Goal: Task Accomplishment & Management: Use online tool/utility

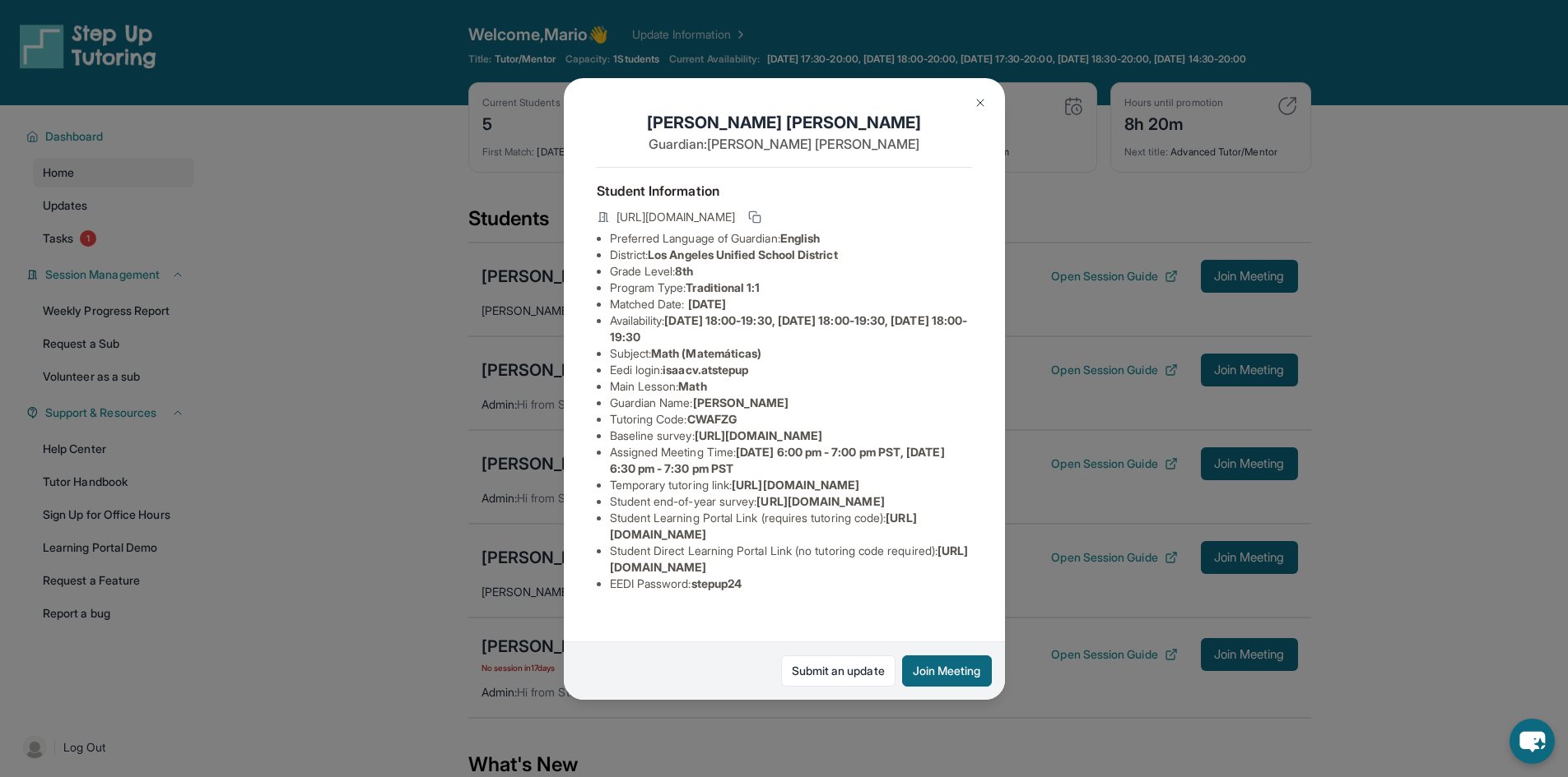
scroll to position [164, 0]
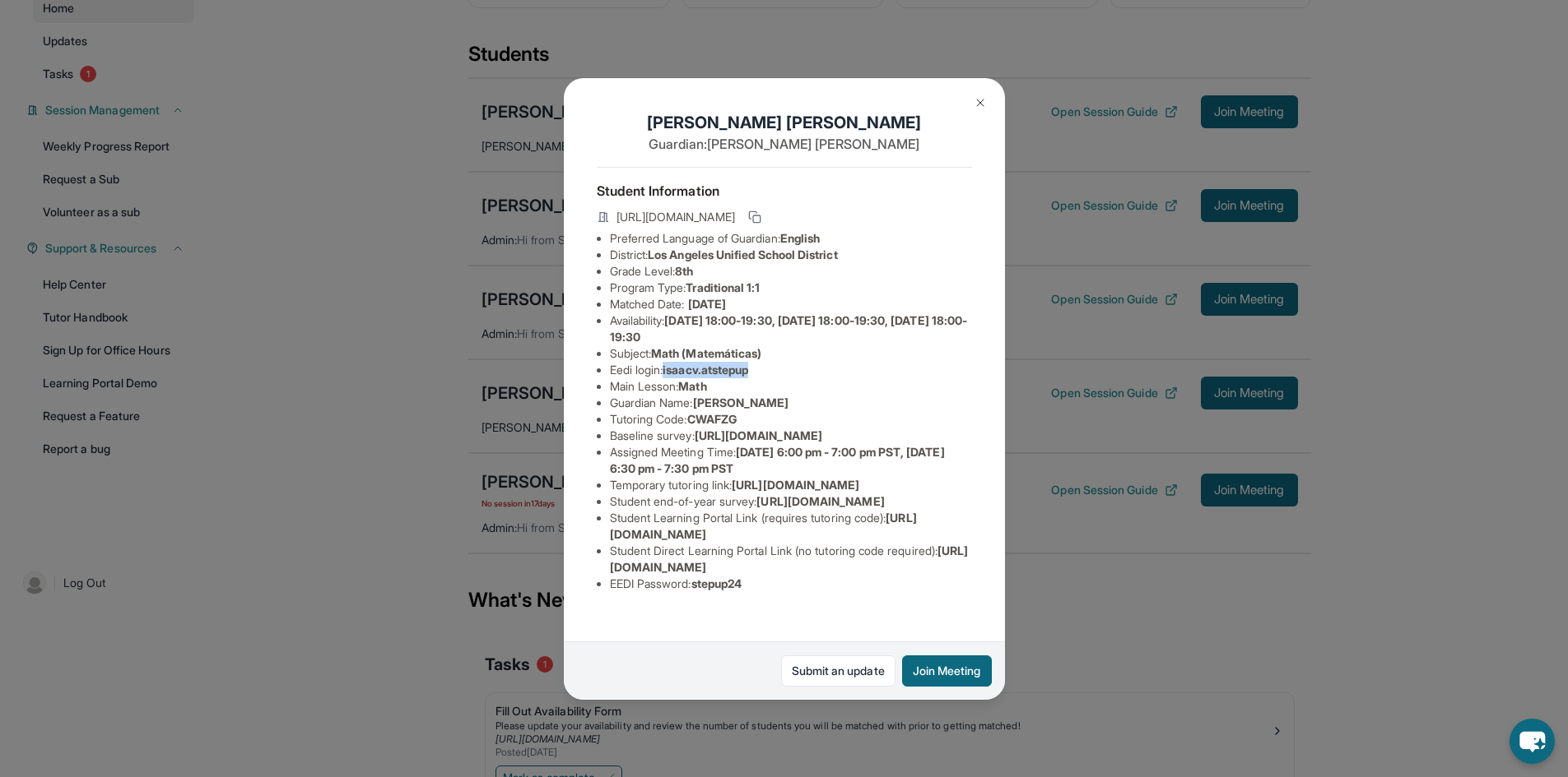
click at [988, 105] on button at bounding box center [980, 103] width 33 height 33
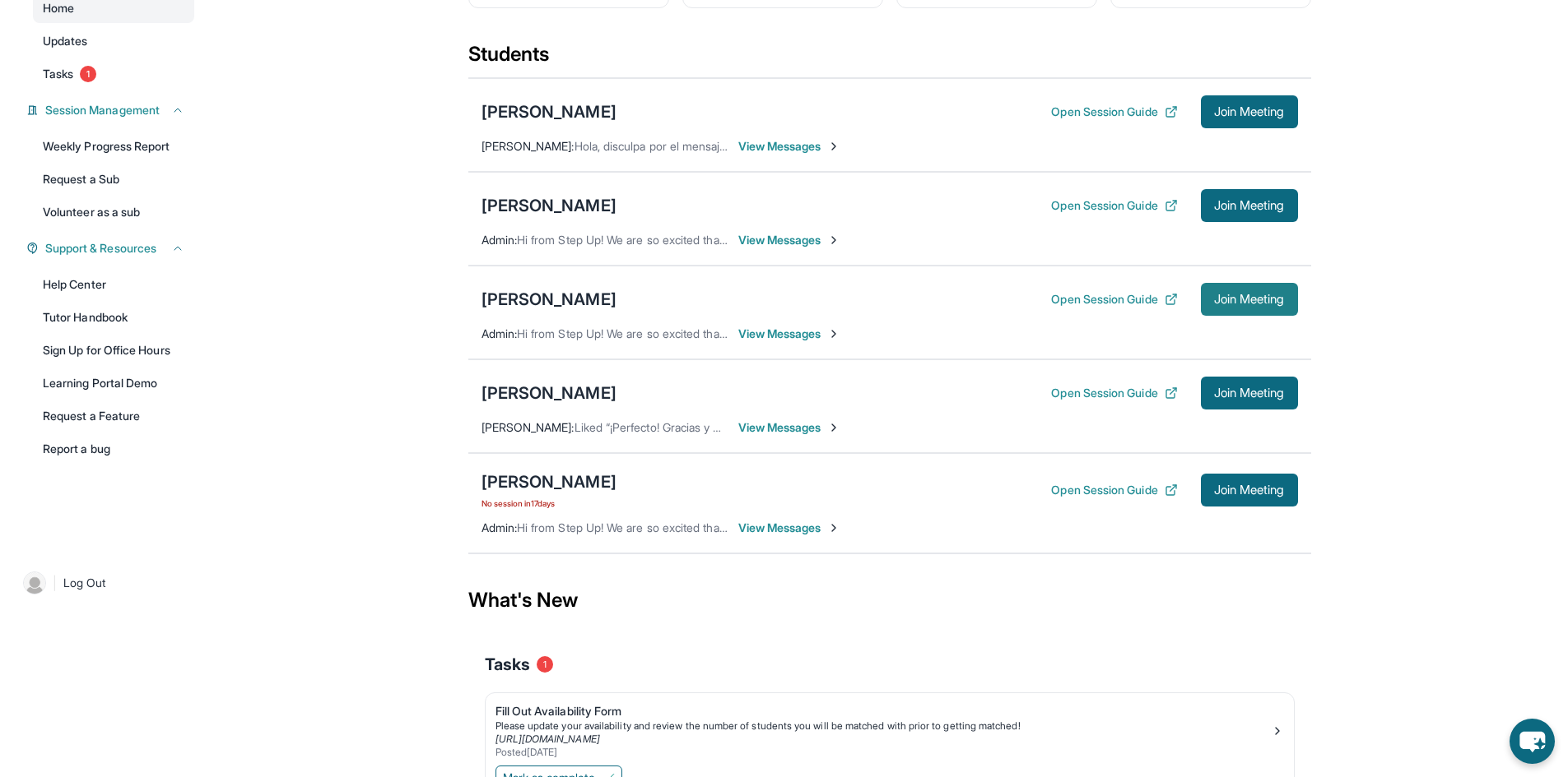
click at [1214, 305] on span "Join Meeting" at bounding box center [1248, 298] width 71 height 10
click at [566, 311] on div "[PERSON_NAME]" at bounding box center [548, 299] width 135 height 23
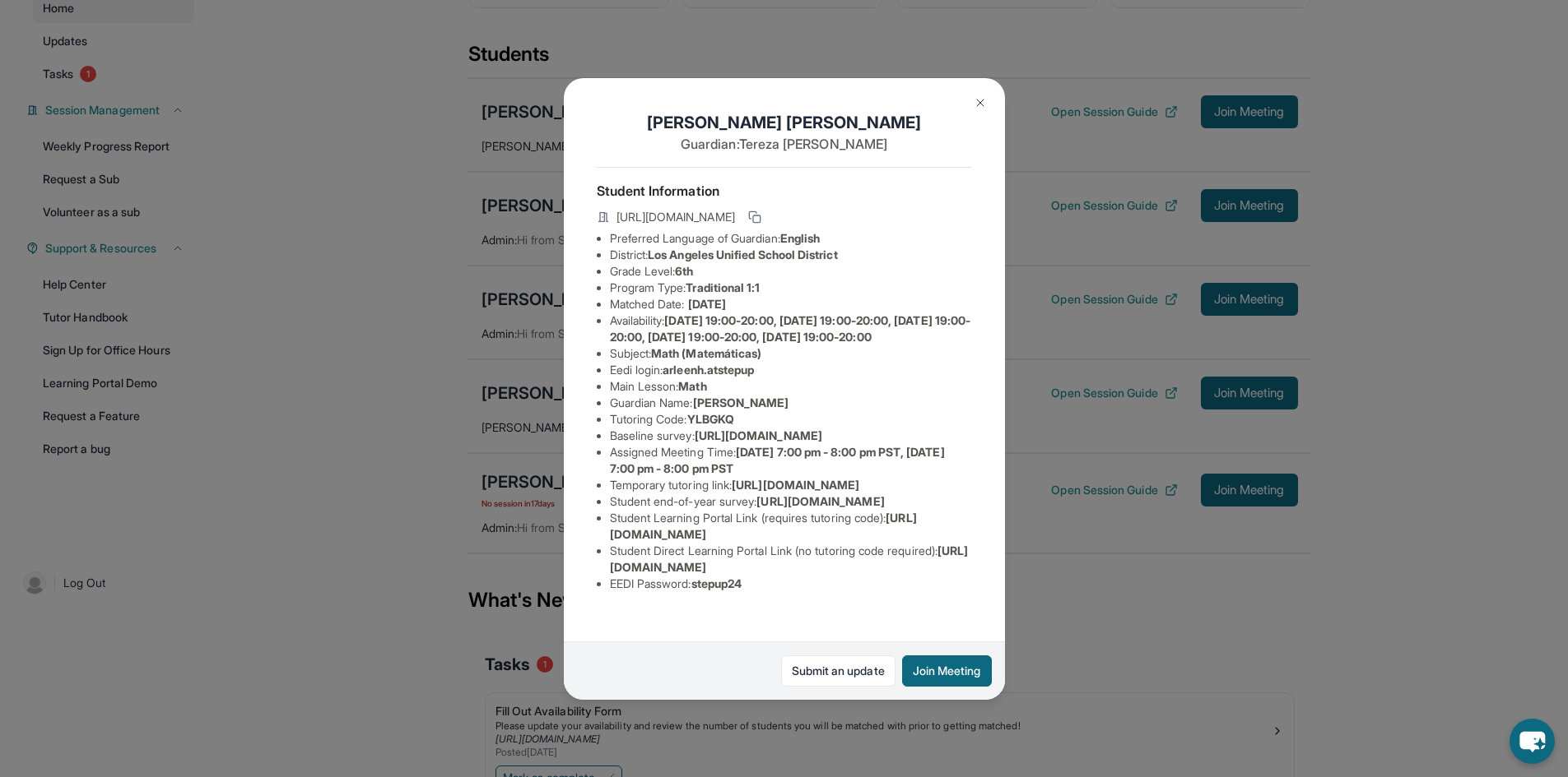
scroll to position [161, 0]
click at [717, 363] on span "arleenh.atstepup" at bounding box center [708, 370] width 91 height 14
drag, startPoint x: 685, startPoint y: 237, endPoint x: 663, endPoint y: 238, distance: 22.0
click at [680, 363] on span "arleenh.atstepup" at bounding box center [708, 370] width 91 height 14
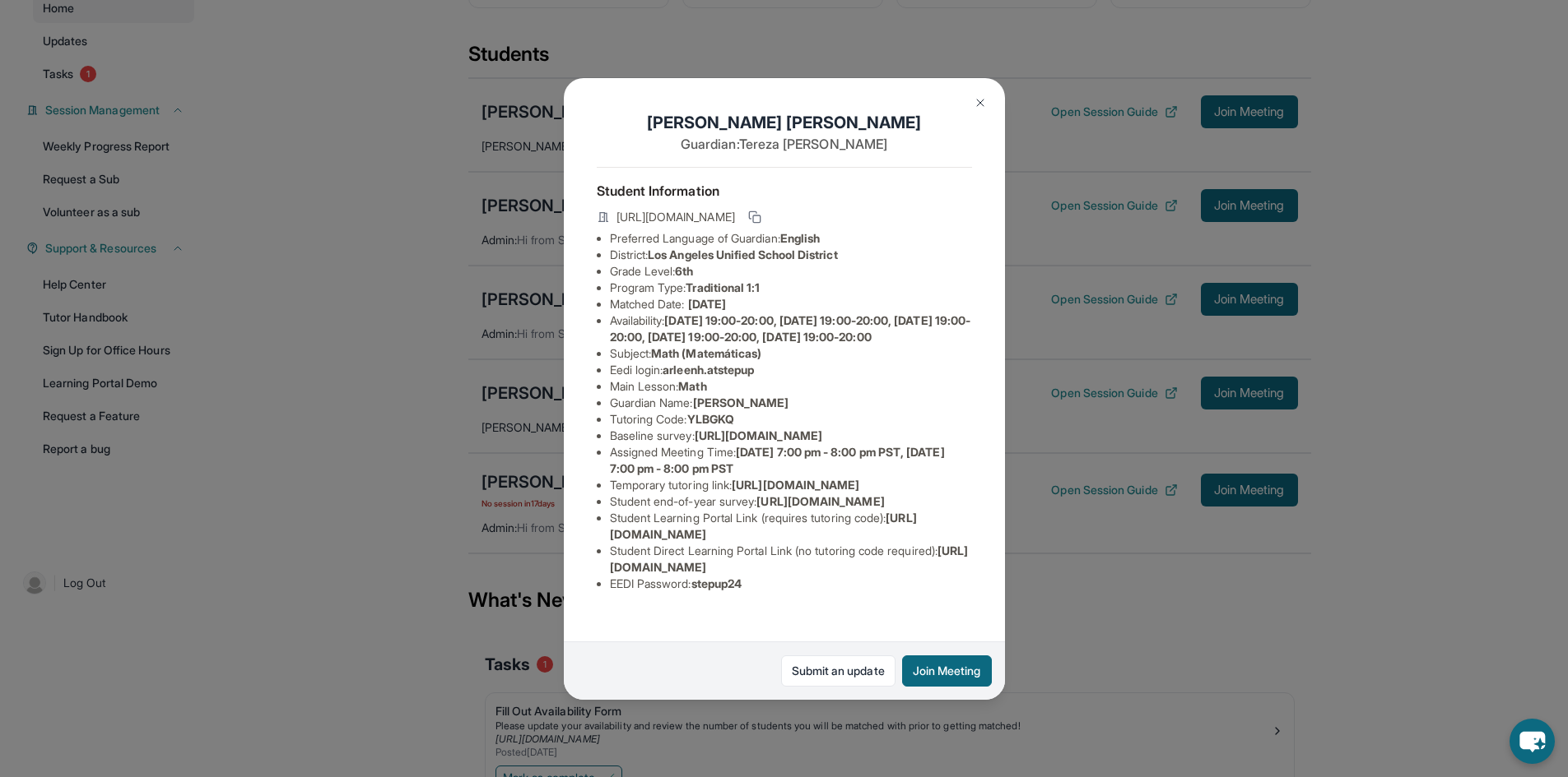
click at [676, 363] on span "arleenh.atstepup" at bounding box center [708, 370] width 91 height 14
drag, startPoint x: 671, startPoint y: 242, endPoint x: 804, endPoint y: 241, distance: 133.0
click at [799, 362] on li "Eedi login : [PERSON_NAME].atstepup" at bounding box center [791, 370] width 362 height 17
copy span "arleenh.atstepup"
